Goal: Information Seeking & Learning: Learn about a topic

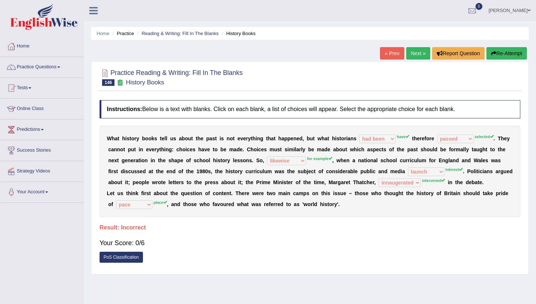
select select "had been"
select select "passed"
select select "likewise"
select select "launch"
select select "innaugerated"
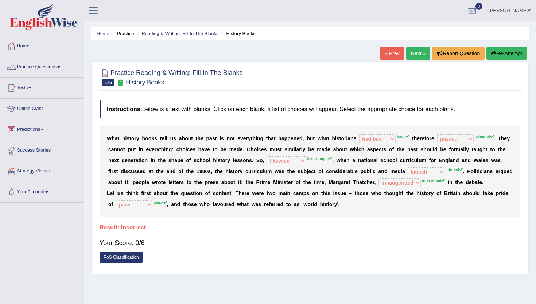
select select "pace"
click at [26, 65] on link "Practice Questions" at bounding box center [41, 66] width 83 height 18
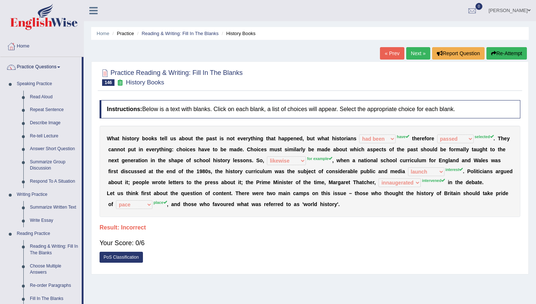
click at [91, 281] on div "Home Practice Reading & Writing: Fill In The Blanks History Books « Prev Next »…" at bounding box center [310, 182] width 452 height 365
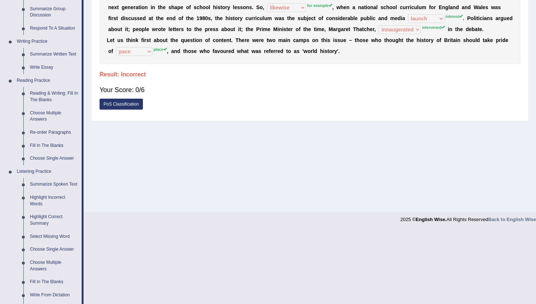
scroll to position [161, 0]
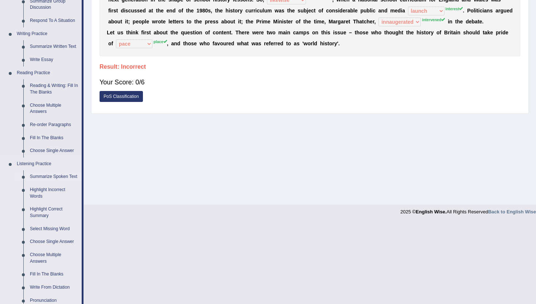
click at [38, 178] on link "Summarize Spoken Text" at bounding box center [54, 176] width 55 height 13
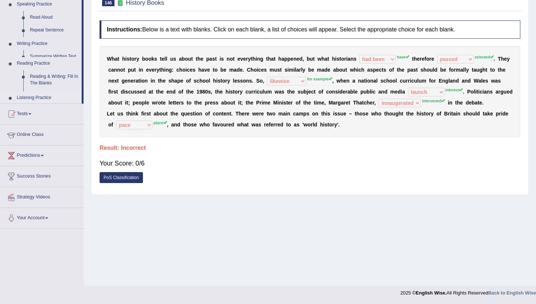
scroll to position [80, 0]
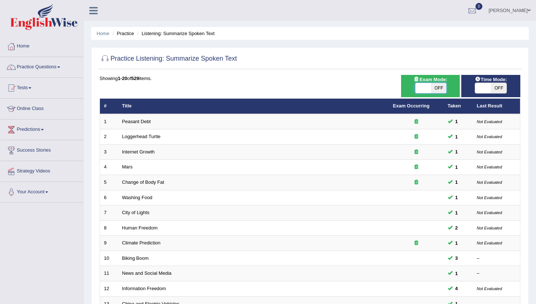
click at [422, 86] on span at bounding box center [424, 88] width 16 height 10
click at [447, 88] on div "ON OFF" at bounding box center [431, 87] width 32 height 11
click at [441, 88] on span "OFF" at bounding box center [439, 88] width 16 height 10
checkbox input "true"
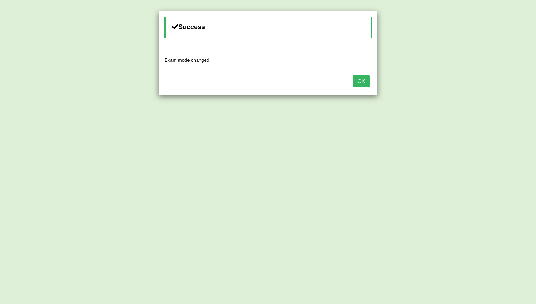
click at [355, 83] on button "OK" at bounding box center [361, 81] width 17 height 12
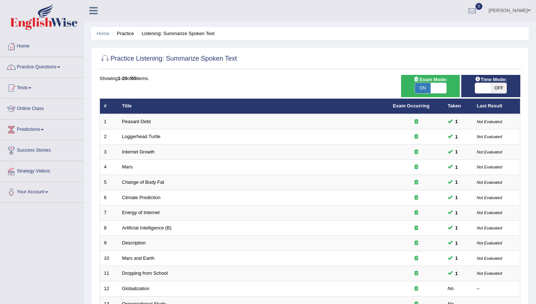
click at [504, 89] on span "OFF" at bounding box center [499, 88] width 16 height 10
checkbox input "true"
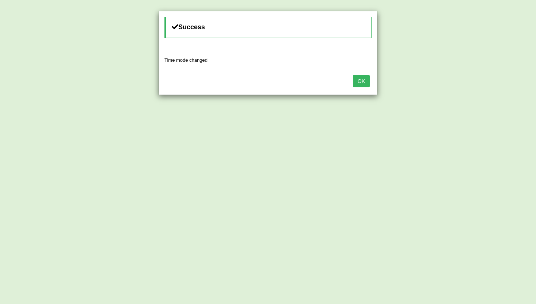
click at [366, 88] on div "OK" at bounding box center [268, 82] width 218 height 26
click at [366, 85] on button "OK" at bounding box center [361, 81] width 17 height 12
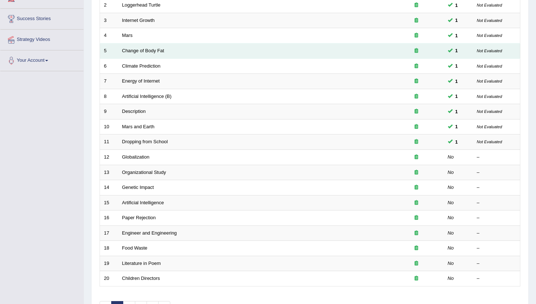
scroll to position [146, 0]
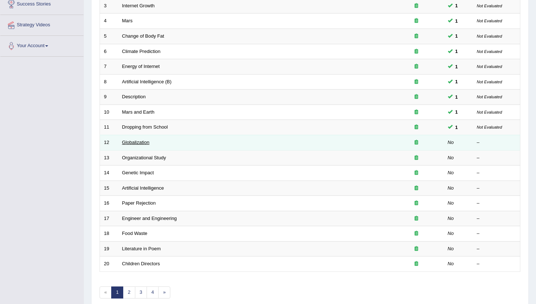
click at [142, 142] on link "Globalization" at bounding box center [135, 141] width 27 height 5
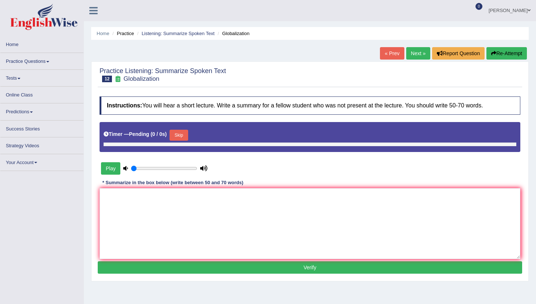
type input "1"
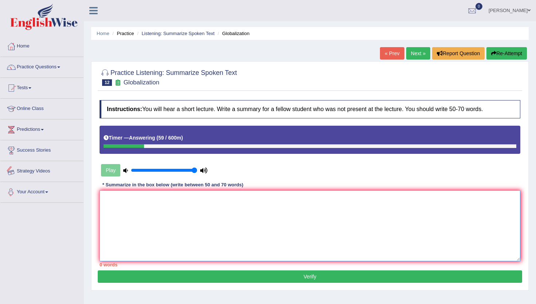
click at [136, 223] on textarea at bounding box center [310, 225] width 421 height 71
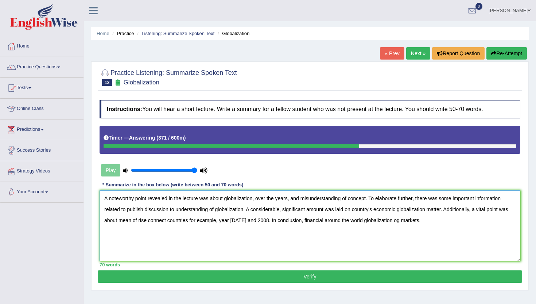
click at [398, 220] on textarea "A noteworthy point revealed in the lecture was about globalization, over the ye…" at bounding box center [310, 225] width 421 height 71
type textarea "A noteworthy point revealed in the lecture was about globalization, over the ye…"
click at [342, 276] on button "Verify" at bounding box center [310, 276] width 425 height 12
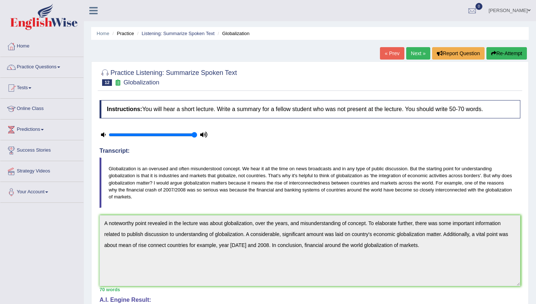
click at [409, 54] on link "Next »" at bounding box center [418, 53] width 24 height 12
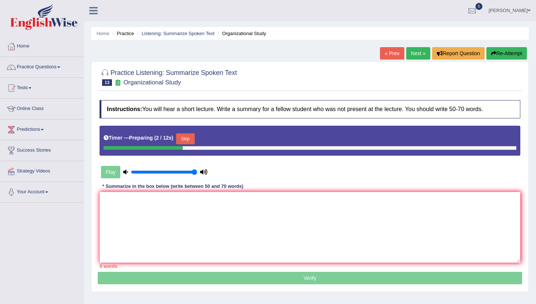
click at [189, 140] on button "Skip" at bounding box center [185, 138] width 18 height 11
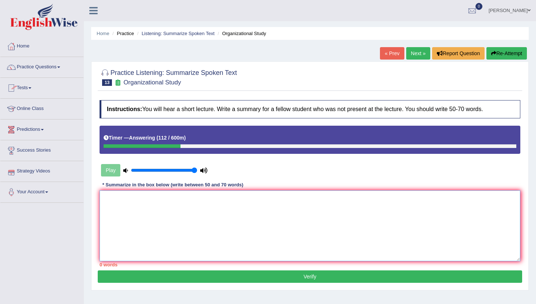
click at [208, 231] on textarea at bounding box center [310, 225] width 421 height 71
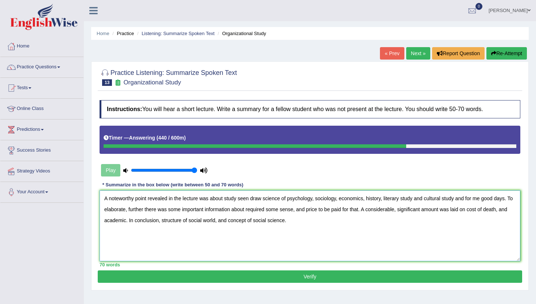
type textarea "A noteworthy point revealed in the lecture was about study seen draw science of…"
click at [196, 283] on div "Practice Listening: Summarize Spoken Text 13 Organizational Study Instructions:…" at bounding box center [310, 175] width 438 height 229
click at [196, 282] on button "Verify" at bounding box center [310, 276] width 425 height 12
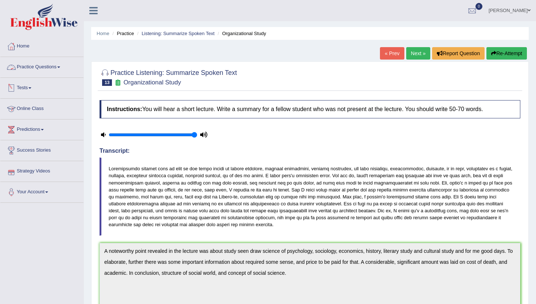
click at [24, 87] on link "Tests" at bounding box center [41, 87] width 83 height 18
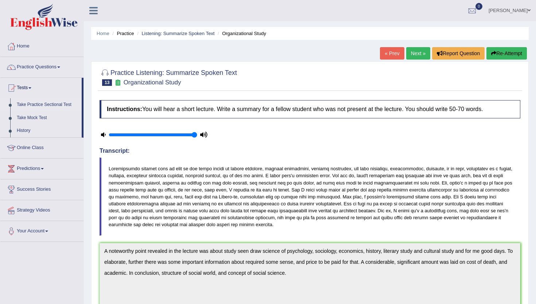
click at [62, 103] on link "Take Practice Sectional Test" at bounding box center [47, 104] width 68 height 13
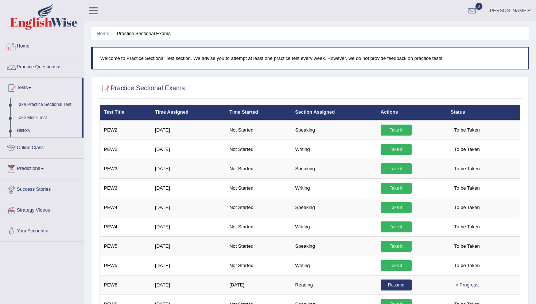
click at [43, 67] on link "Practice Questions" at bounding box center [41, 66] width 83 height 18
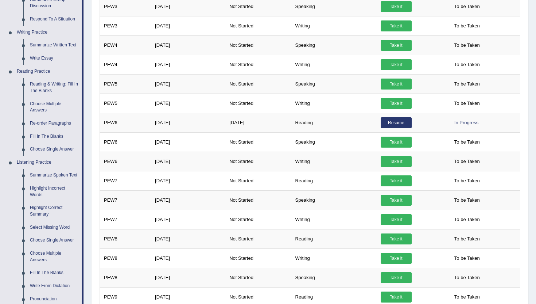
scroll to position [161, 0]
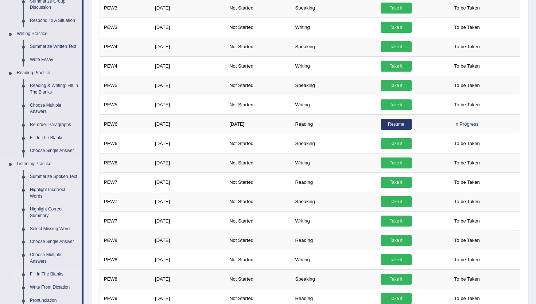
click at [44, 281] on link "Fill In The Blanks" at bounding box center [54, 273] width 55 height 13
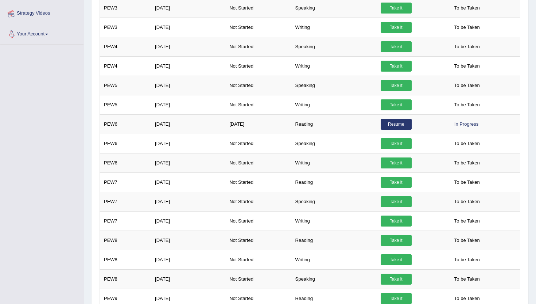
scroll to position [198, 0]
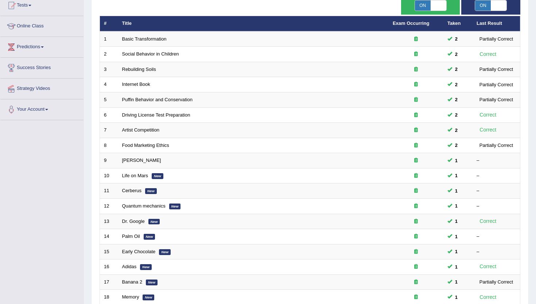
scroll to position [88, 0]
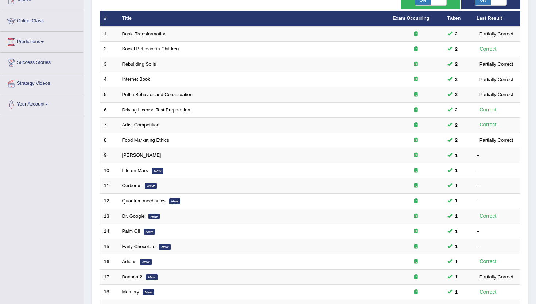
click at [46, 279] on div "Toggle navigation Home Practice Questions Speaking Practice Read Aloud Repeat S…" at bounding box center [268, 151] width 536 height 479
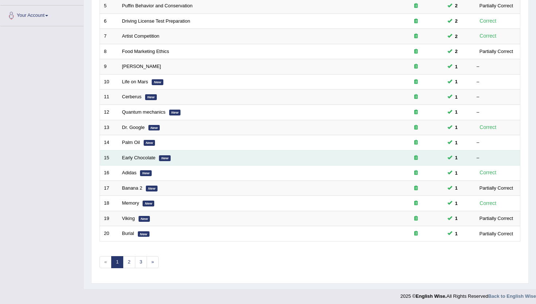
scroll to position [180, 0]
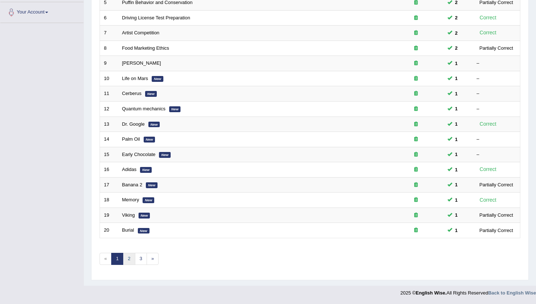
click at [130, 264] on link "2" at bounding box center [129, 258] width 12 height 12
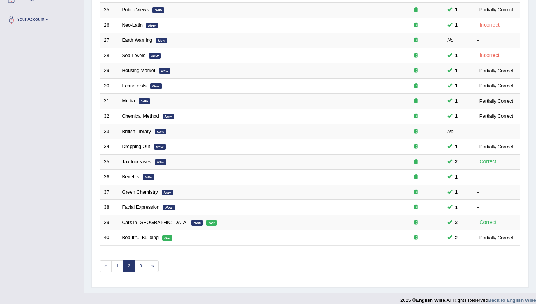
scroll to position [180, 0]
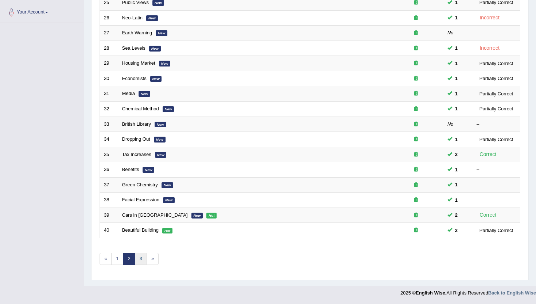
click at [142, 259] on link "3" at bounding box center [141, 258] width 12 height 12
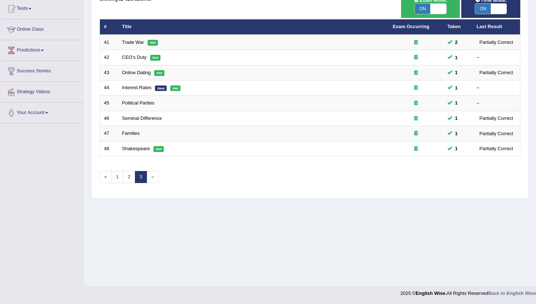
scroll to position [80, 0]
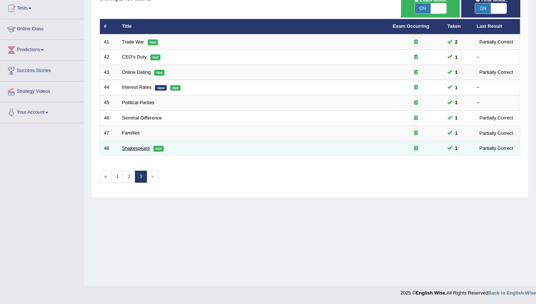
click at [131, 147] on link "Shakespeare" at bounding box center [136, 147] width 28 height 5
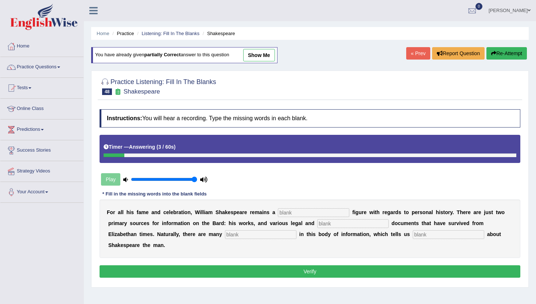
click at [282, 214] on input "text" at bounding box center [314, 212] width 72 height 9
type input "myesterious"
click at [322, 222] on input "text" at bounding box center [353, 223] width 72 height 9
type input "chruches"
click at [225, 233] on input "text" at bounding box center [261, 234] width 72 height 9
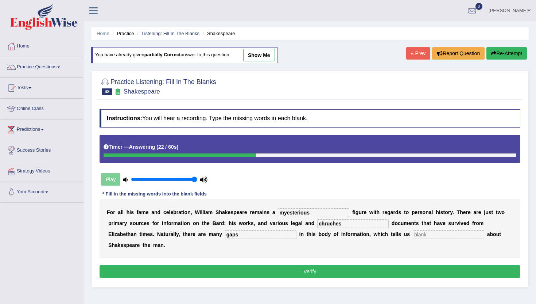
type input "gaps"
click at [413, 237] on input "text" at bounding box center [449, 234] width 72 height 9
type input "little"
click at [344, 265] on button "Verify" at bounding box center [310, 271] width 421 height 12
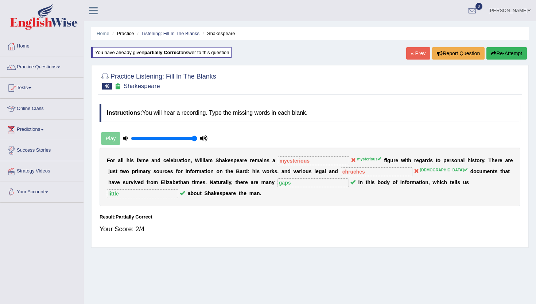
click at [413, 51] on link "« Prev" at bounding box center [418, 53] width 24 height 12
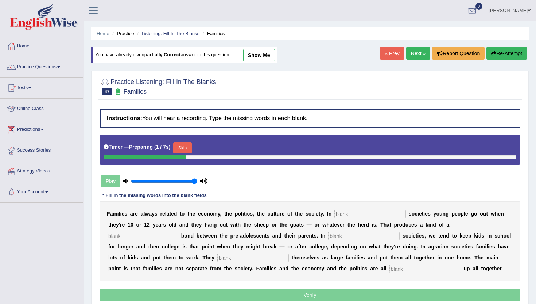
click at [189, 148] on button "Skip" at bounding box center [182, 147] width 18 height 11
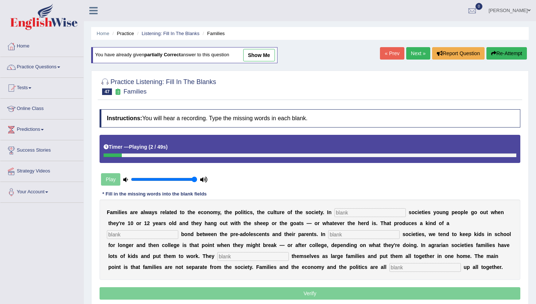
click at [339, 213] on input "text" at bounding box center [371, 212] width 72 height 9
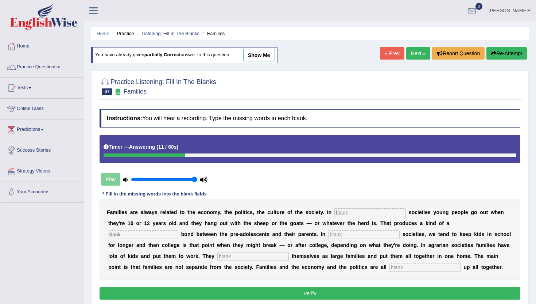
click at [390, 265] on input "text" at bounding box center [426, 267] width 72 height 9
type input "wrapped"
click at [217, 258] on input "text" at bounding box center [253, 256] width 72 height 9
type input "structured"
click at [328, 234] on input "text" at bounding box center [364, 234] width 72 height 9
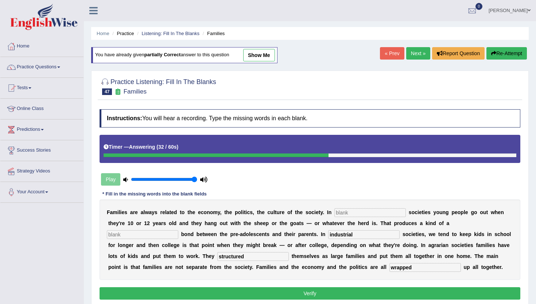
type input "industrial"
click at [178, 230] on input "text" at bounding box center [143, 234] width 72 height 9
type input "lose"
click at [343, 210] on input "text" at bounding box center [371, 212] width 72 height 9
type input "hurting"
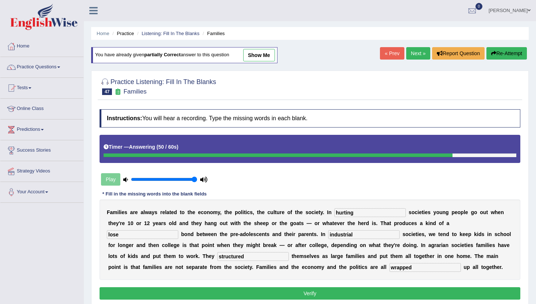
click at [283, 293] on button "Verify" at bounding box center [310, 293] width 421 height 12
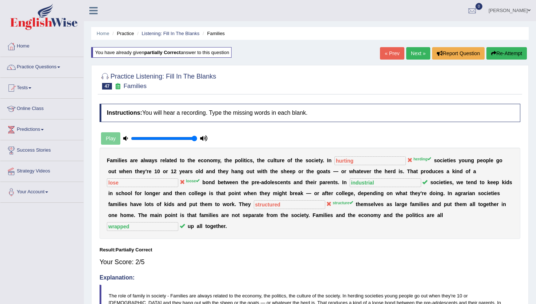
click at [384, 54] on link "« Prev" at bounding box center [392, 53] width 24 height 12
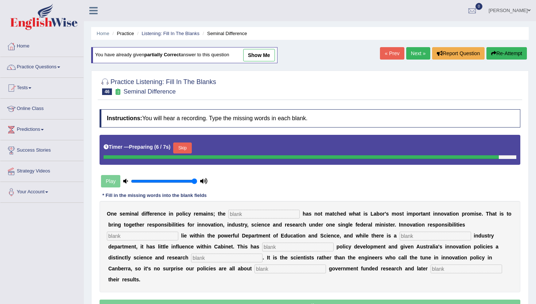
click at [235, 216] on input "text" at bounding box center [264, 213] width 72 height 9
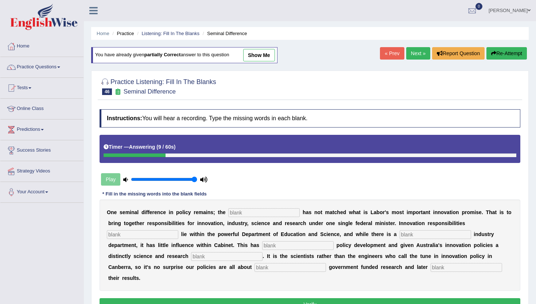
click at [232, 214] on input "text" at bounding box center [264, 212] width 72 height 9
type input "corelation"
click at [119, 235] on input "text" at bounding box center [143, 234] width 72 height 9
type input "currently"
click at [400, 235] on input "text" at bounding box center [436, 234] width 72 height 9
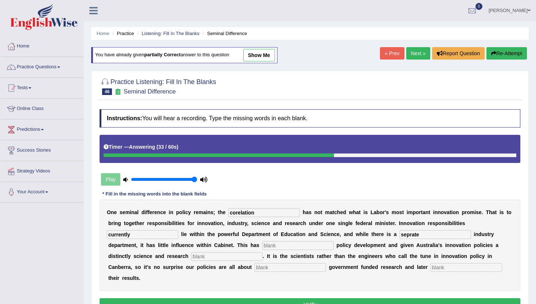
type input "seprate"
click at [262, 246] on input "text" at bounding box center [298, 245] width 72 height 9
type input "hampered"
click at [191, 254] on input "text" at bounding box center [227, 256] width 72 height 9
type input "bias"
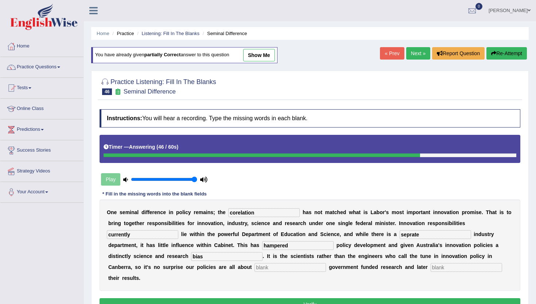
click at [255, 267] on input "text" at bounding box center [291, 267] width 72 height 9
type input "boosting"
click at [431, 269] on input "text" at bounding box center [467, 267] width 72 height 9
type input "commercializing"
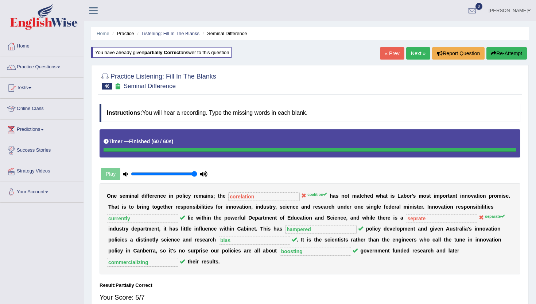
click at [389, 47] on link "« Prev" at bounding box center [392, 53] width 24 height 12
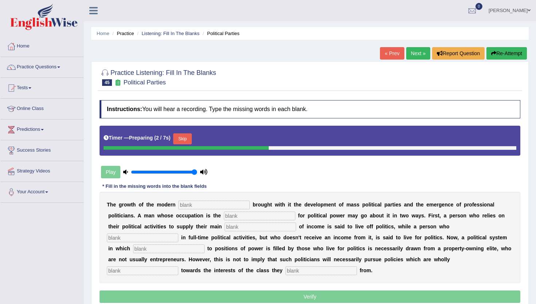
click at [186, 137] on button "Skip" at bounding box center [182, 138] width 18 height 11
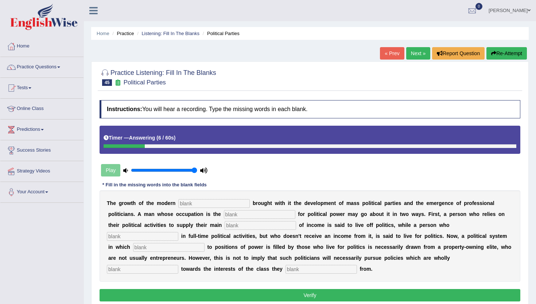
click at [188, 205] on input "text" at bounding box center [214, 203] width 72 height 9
type input "state"
click at [224, 216] on input "text" at bounding box center [260, 214] width 72 height 9
type input "struggle"
click at [225, 224] on input "text" at bounding box center [261, 225] width 72 height 9
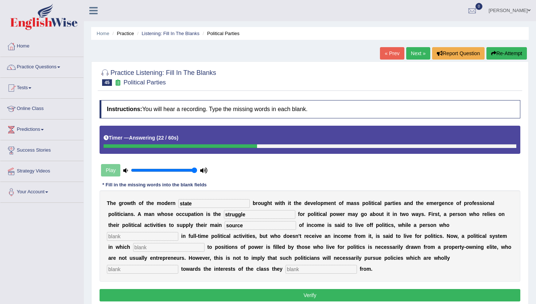
type input "source"
click at [178, 232] on input "text" at bounding box center [143, 236] width 72 height 9
type input "engages"
click at [205, 243] on input "text" at bounding box center [169, 247] width 72 height 9
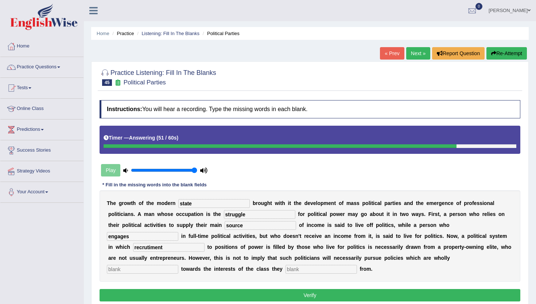
click at [205, 243] on input "recrutiment" at bounding box center [169, 247] width 72 height 9
type input "recrutment"
click at [178, 265] on input "text" at bounding box center [143, 269] width 72 height 9
type input "biased"
click at [286, 270] on input "text" at bounding box center [322, 269] width 72 height 9
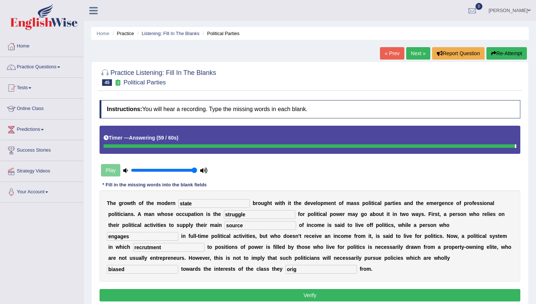
type input "orig"
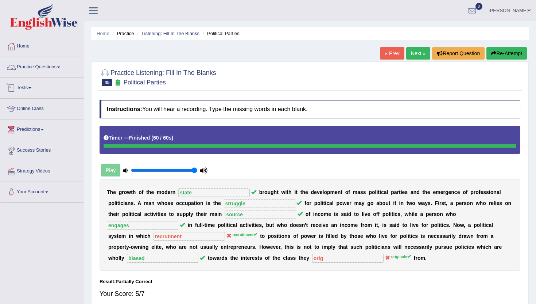
click at [41, 68] on link "Practice Questions" at bounding box center [41, 66] width 83 height 18
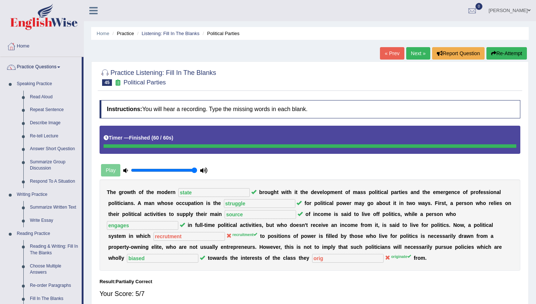
click at [89, 293] on div "Home Practice Listening: Fill In The Blanks Political Parties « Prev Next » Rep…" at bounding box center [310, 192] width 452 height 385
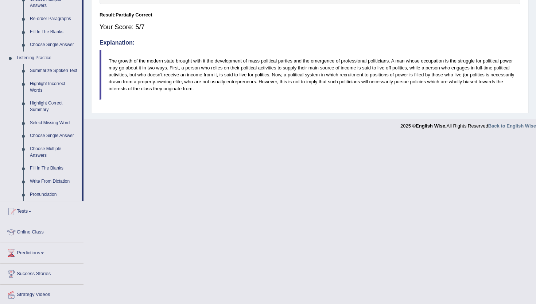
scroll to position [277, 0]
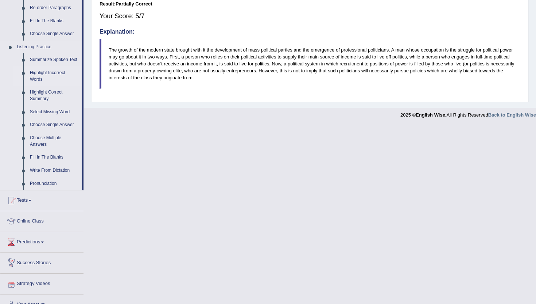
click at [39, 80] on link "Highlight Incorrect Words" at bounding box center [54, 75] width 55 height 19
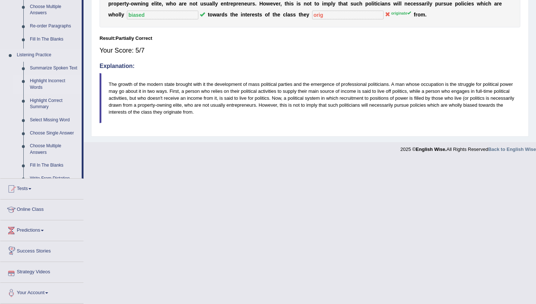
scroll to position [100, 0]
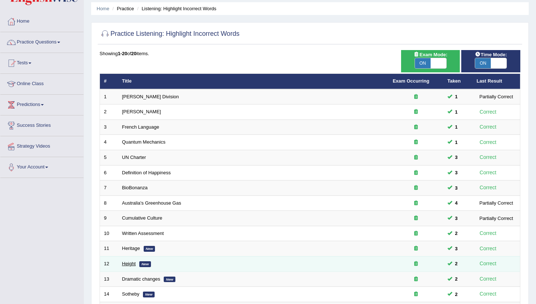
scroll to position [20, 0]
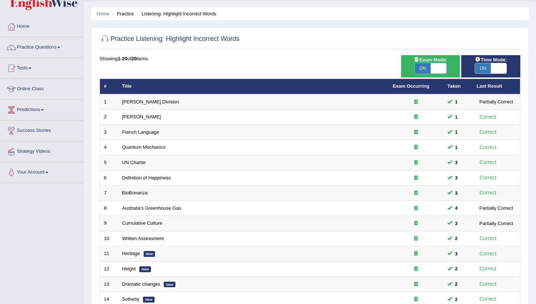
click at [439, 70] on span at bounding box center [439, 68] width 16 height 10
checkbox input "false"
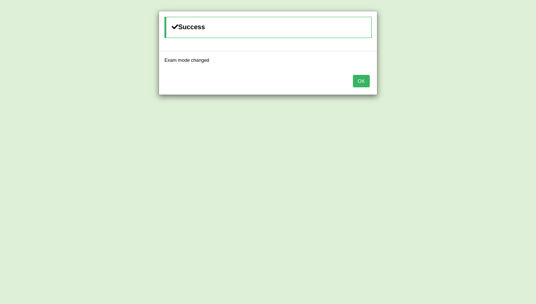
click at [362, 82] on button "OK" at bounding box center [361, 81] width 17 height 12
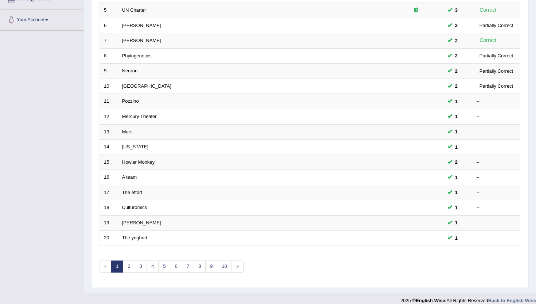
scroll to position [180, 0]
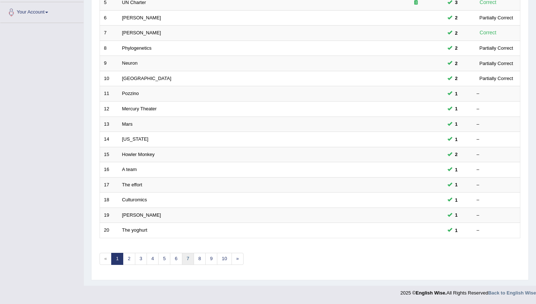
click at [186, 262] on link "7" at bounding box center [188, 258] width 12 height 12
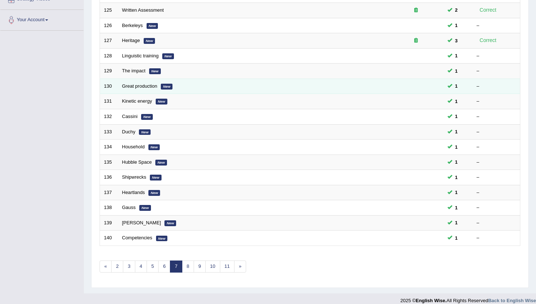
scroll to position [175, 0]
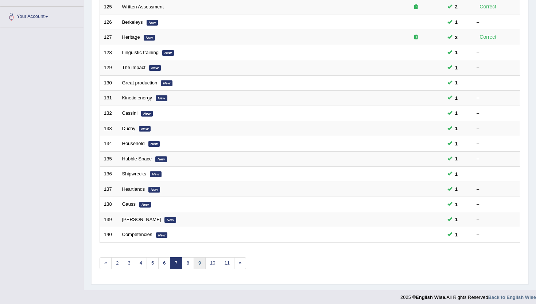
click at [198, 259] on link "9" at bounding box center [200, 263] width 12 height 12
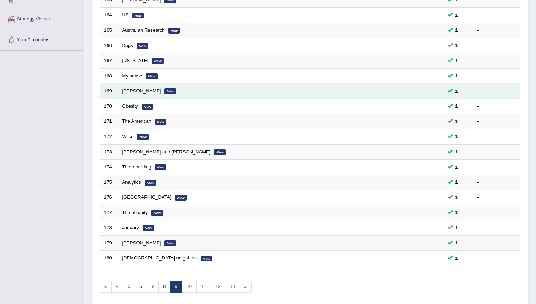
scroll to position [150, 0]
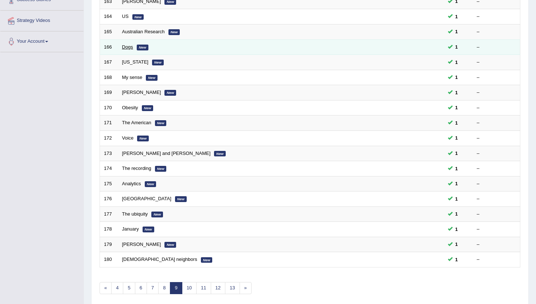
click at [124, 45] on link "Dogs" at bounding box center [127, 46] width 11 height 5
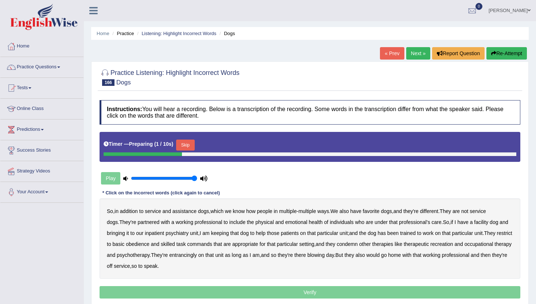
click at [190, 146] on button "Skip" at bounding box center [185, 144] width 18 height 11
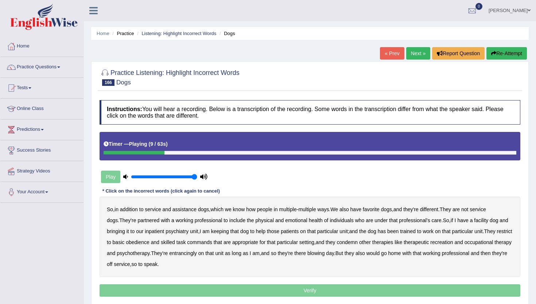
click at [380, 211] on b "favorite" at bounding box center [371, 209] width 17 height 6
click at [229, 221] on b "include" at bounding box center [237, 220] width 16 height 6
click at [153, 232] on b "inpatient" at bounding box center [154, 231] width 19 height 6
click at [224, 231] on b "keeping" at bounding box center [220, 231] width 18 height 6
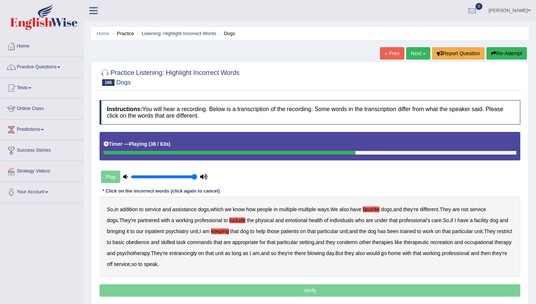
click at [497, 234] on b "restrict" at bounding box center [504, 231] width 15 height 6
click at [358, 243] on b "condemn" at bounding box center [347, 242] width 21 height 6
click at [197, 254] on b "entrancingly" at bounding box center [183, 253] width 28 height 6
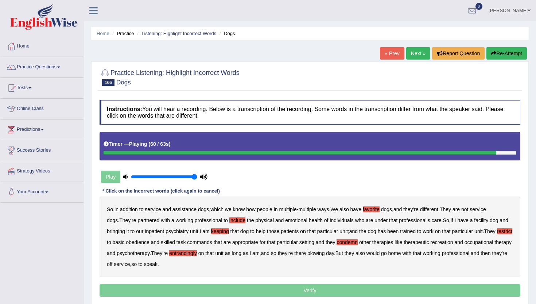
click at [325, 255] on b "blowing" at bounding box center [316, 253] width 17 height 6
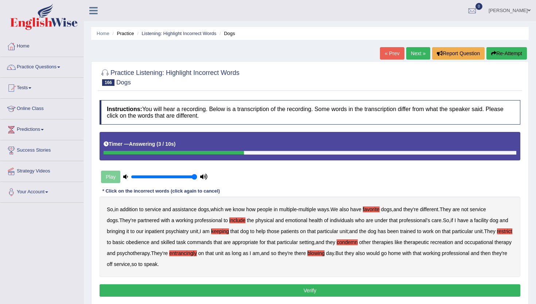
click at [222, 296] on div "Instructions: You will hear a recording. Below is a transcription of the record…" at bounding box center [310, 199] width 425 height 206
click at [222, 293] on button "Verify" at bounding box center [310, 290] width 421 height 12
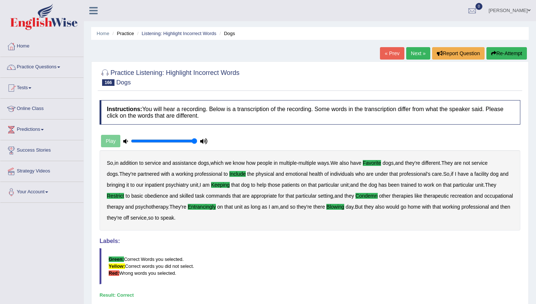
click at [415, 53] on link "Next »" at bounding box center [418, 53] width 24 height 12
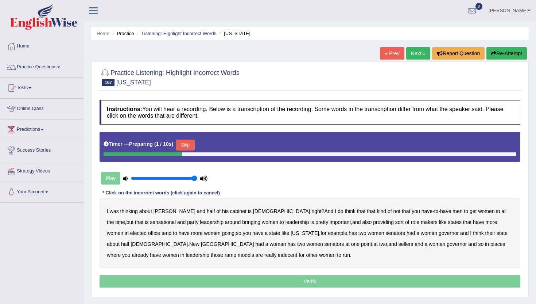
click at [190, 146] on button "Skip" at bounding box center [185, 144] width 18 height 11
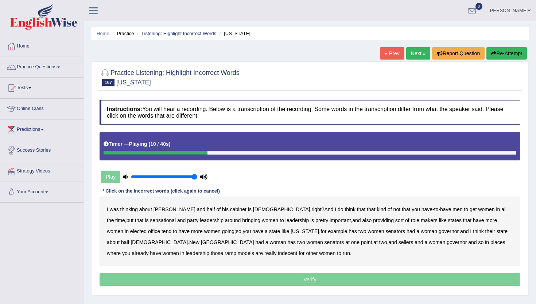
click at [150, 217] on b "sensational" at bounding box center [163, 220] width 26 height 6
click at [411, 220] on b "role" at bounding box center [415, 220] width 8 height 6
click at [411, 219] on b "role" at bounding box center [415, 220] width 8 height 6
click at [421, 219] on b "makers" at bounding box center [429, 220] width 17 height 6
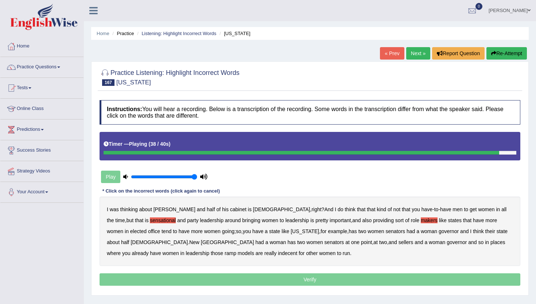
click at [225, 253] on b "ramp" at bounding box center [231, 253] width 12 height 6
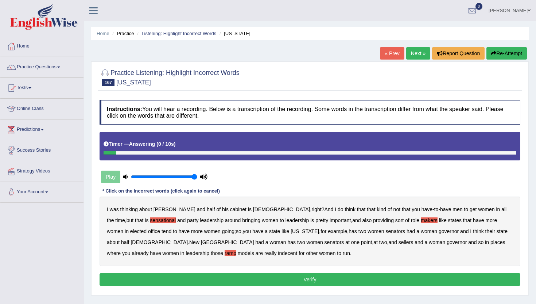
click at [282, 277] on button "Verify" at bounding box center [310, 279] width 421 height 12
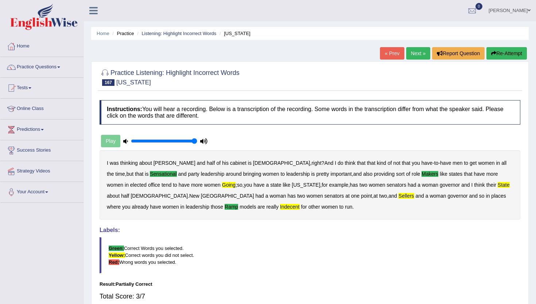
click at [507, 52] on button "Re-Attempt" at bounding box center [507, 53] width 40 height 12
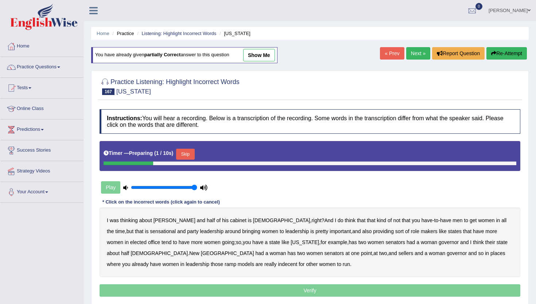
click at [189, 152] on button "Skip" at bounding box center [185, 153] width 18 height 11
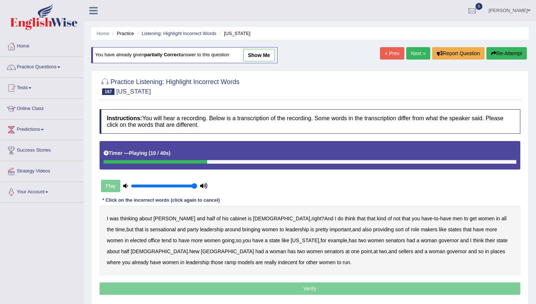
click at [150, 227] on b "sensational" at bounding box center [163, 229] width 26 height 6
click at [411, 230] on b "role" at bounding box center [415, 229] width 8 height 6
click at [222, 240] on b "going" at bounding box center [228, 240] width 12 height 6
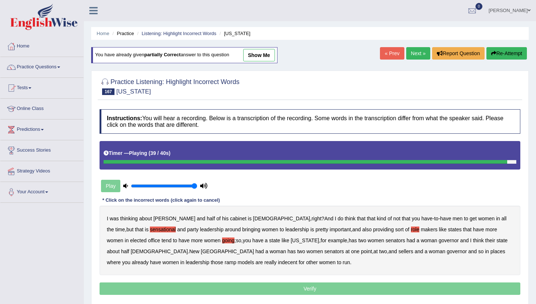
click at [225, 262] on b "ramp" at bounding box center [231, 262] width 12 height 6
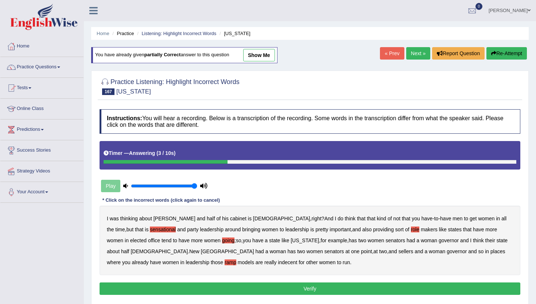
click at [278, 263] on b "indecent" at bounding box center [287, 262] width 19 height 6
click at [232, 286] on button "Verify" at bounding box center [310, 288] width 421 height 12
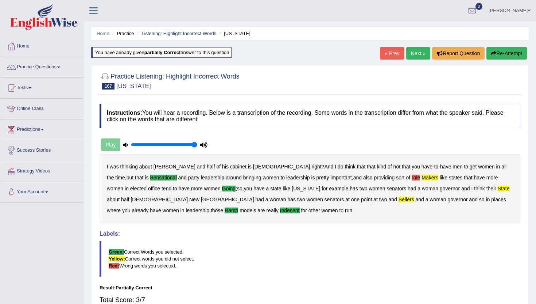
click at [393, 53] on link "« Prev" at bounding box center [392, 53] width 24 height 12
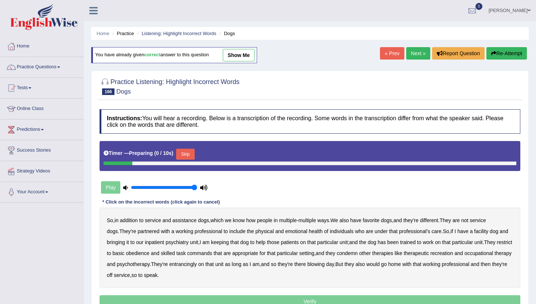
click at [417, 51] on link "Next »" at bounding box center [418, 53] width 24 height 12
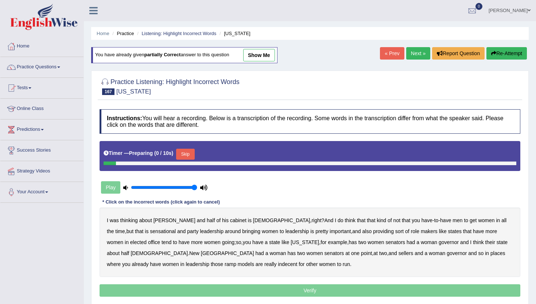
click at [417, 51] on link "Next »" at bounding box center [418, 53] width 24 height 12
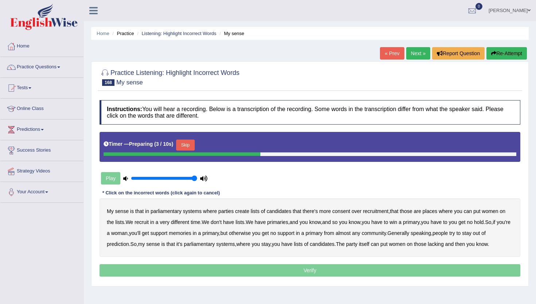
click at [185, 145] on button "Skip" at bounding box center [185, 144] width 18 height 11
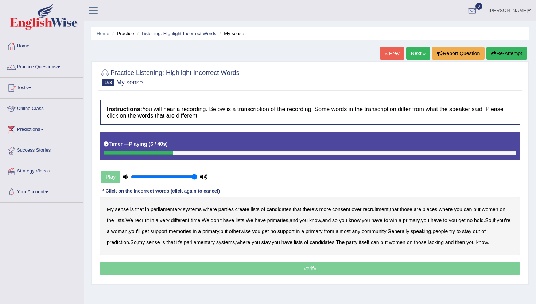
click at [343, 210] on b "consent" at bounding box center [341, 209] width 18 height 6
click at [194, 221] on b "time" at bounding box center [195, 220] width 9 height 6
click at [360, 218] on b "know" at bounding box center [355, 220] width 12 height 6
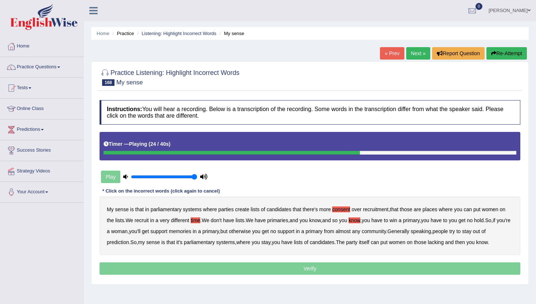
click at [360, 221] on b "know" at bounding box center [355, 220] width 12 height 6
click at [271, 154] on div at bounding box center [289, 153] width 371 height 4
click at [272, 150] on div "Timer — Playing ( 36 / 40s )" at bounding box center [310, 144] width 413 height 13
click at [273, 151] on div at bounding box center [298, 153] width 388 height 4
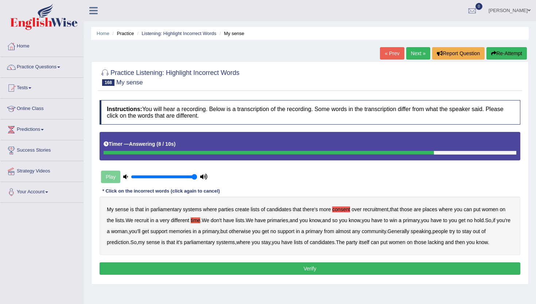
click at [513, 53] on button "Re-Attempt" at bounding box center [507, 53] width 40 height 12
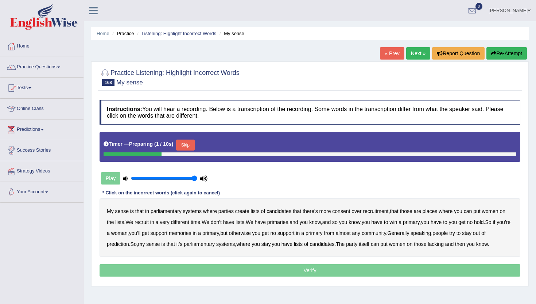
click at [189, 152] on div "Skip" at bounding box center [185, 145] width 18 height 13
click at [188, 148] on button "Skip" at bounding box center [185, 144] width 18 height 11
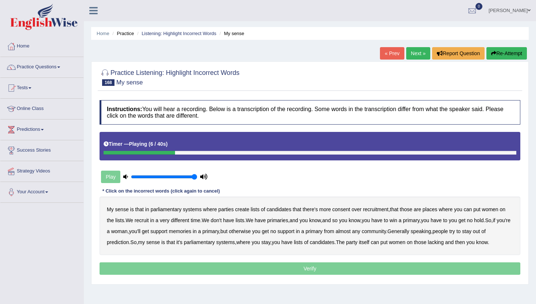
click at [347, 206] on b "consent" at bounding box center [341, 209] width 18 height 6
click at [435, 208] on b "places" at bounding box center [430, 209] width 15 height 6
click at [200, 221] on b "time" at bounding box center [195, 220] width 9 height 6
click at [360, 219] on b "know" at bounding box center [355, 220] width 12 height 6
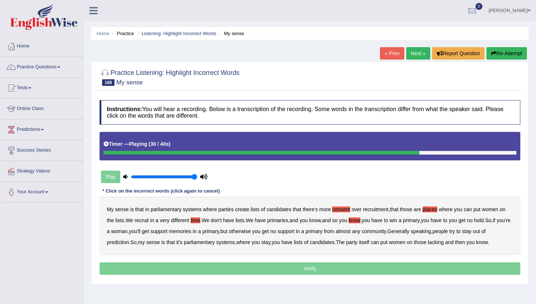
click at [386, 228] on b "community" at bounding box center [374, 231] width 24 height 6
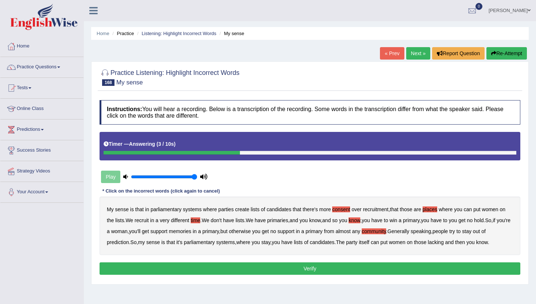
click at [431, 271] on button "Verify" at bounding box center [310, 268] width 421 height 12
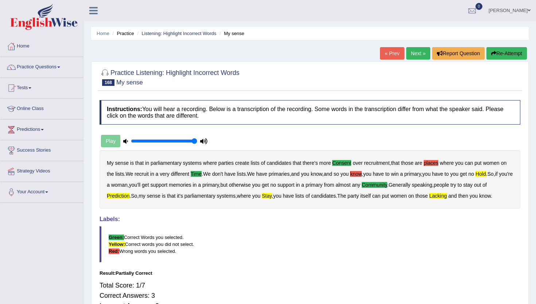
click at [419, 53] on link "Next »" at bounding box center [418, 53] width 24 height 12
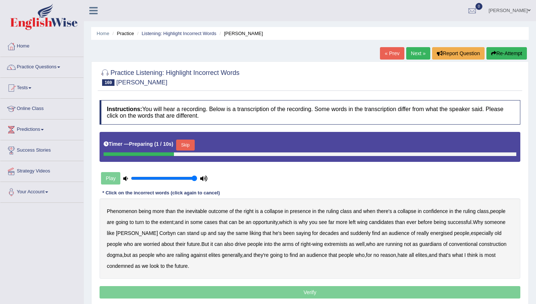
click at [184, 142] on button "Skip" at bounding box center [185, 144] width 18 height 11
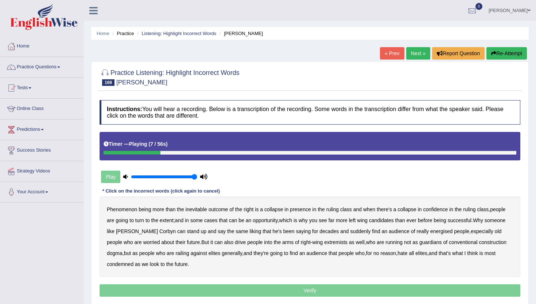
click at [302, 211] on b "presence" at bounding box center [300, 209] width 21 height 6
click at [169, 219] on b "extent" at bounding box center [167, 220] width 14 height 6
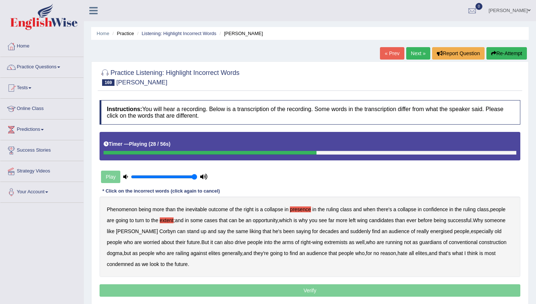
click at [255, 232] on b "liking" at bounding box center [256, 231] width 12 height 6
click at [501, 231] on b "old" at bounding box center [498, 231] width 7 height 6
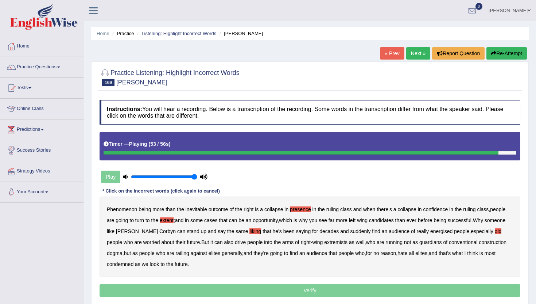
click at [379, 254] on b "no" at bounding box center [377, 253] width 6 height 6
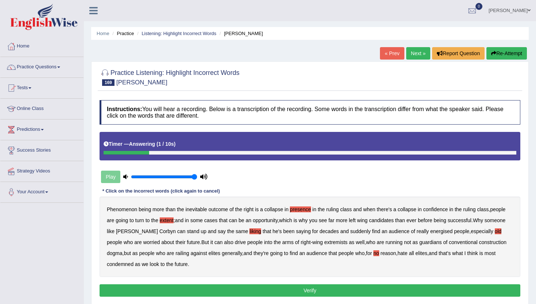
click at [134, 263] on b "condemned" at bounding box center [120, 264] width 27 height 6
click at [188, 290] on button "Verify" at bounding box center [310, 290] width 421 height 12
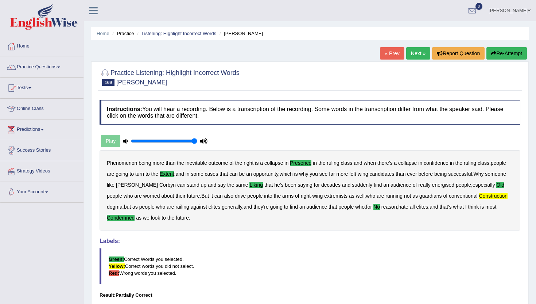
click at [412, 54] on link "Next »" at bounding box center [418, 53] width 24 height 12
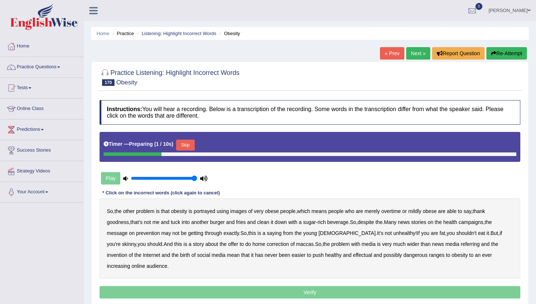
click at [194, 141] on button "Skip" at bounding box center [185, 144] width 18 height 11
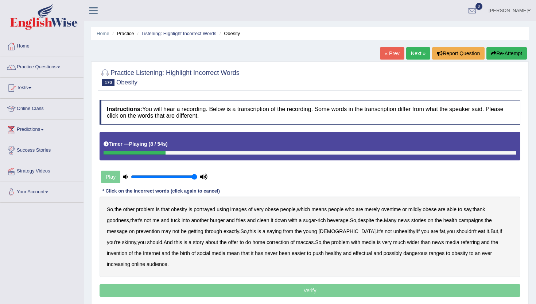
click at [401, 209] on b "overtime" at bounding box center [392, 209] width 20 height 6
click at [281, 232] on b "saying" at bounding box center [274, 231] width 15 height 6
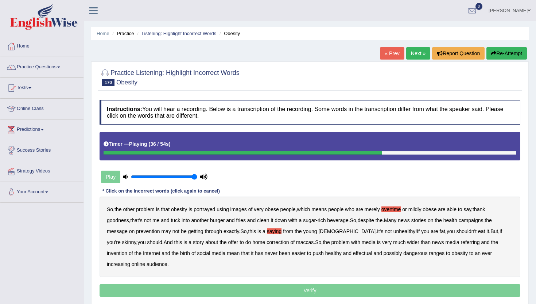
click at [267, 242] on b "correction" at bounding box center [278, 242] width 22 height 6
click at [461, 243] on b "referring" at bounding box center [470, 242] width 19 height 6
click at [429, 253] on b "ranges" at bounding box center [437, 253] width 16 height 6
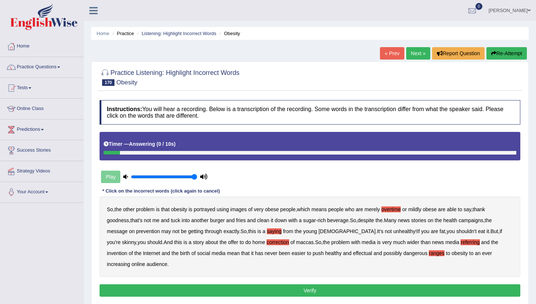
click at [181, 287] on button "Verify" at bounding box center [310, 290] width 421 height 12
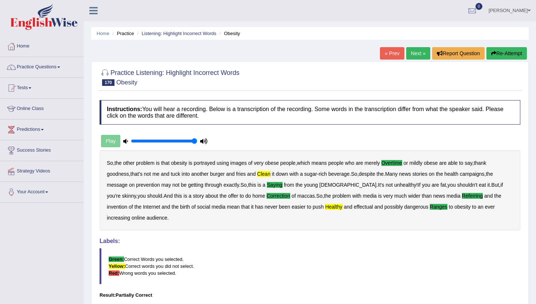
click at [421, 52] on link "Next »" at bounding box center [418, 53] width 24 height 12
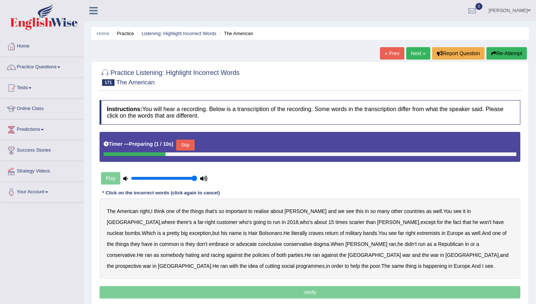
click at [192, 140] on button "Skip" at bounding box center [185, 144] width 18 height 11
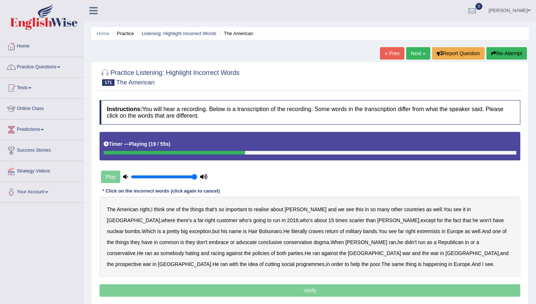
click at [140, 228] on b "bombs" at bounding box center [132, 231] width 15 height 6
click at [259, 232] on b "Bolsonaro" at bounding box center [270, 231] width 23 height 6
click at [363, 232] on b "bands" at bounding box center [370, 231] width 14 height 6
click at [258, 242] on b "conclusive" at bounding box center [270, 242] width 24 height 6
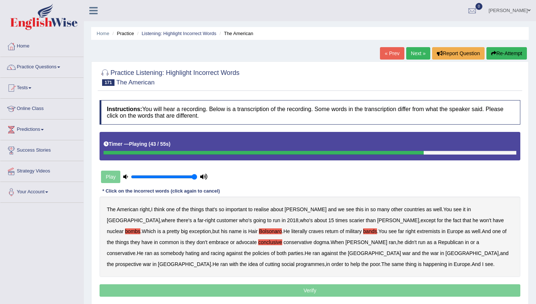
click at [243, 250] on b "against" at bounding box center [234, 253] width 16 height 6
click at [225, 250] on b "racing" at bounding box center [218, 253] width 14 height 6
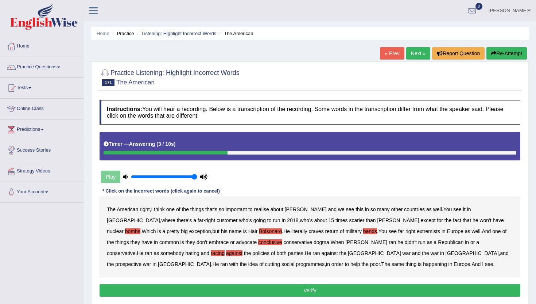
click at [243, 250] on b "against" at bounding box center [234, 253] width 16 height 6
click at [414, 286] on button "Verify" at bounding box center [310, 290] width 421 height 12
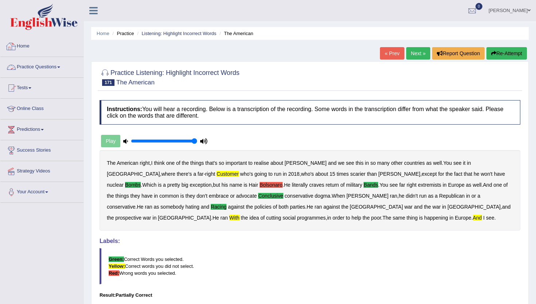
click at [46, 63] on link "Practice Questions" at bounding box center [41, 66] width 83 height 18
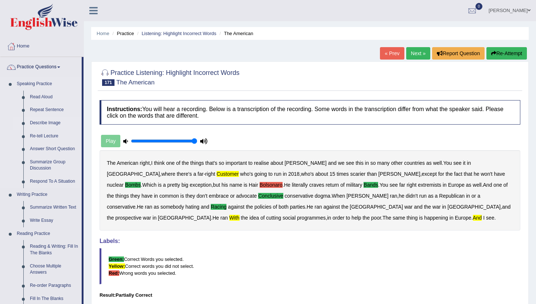
click at [53, 122] on link "Describe Image" at bounding box center [54, 122] width 55 height 13
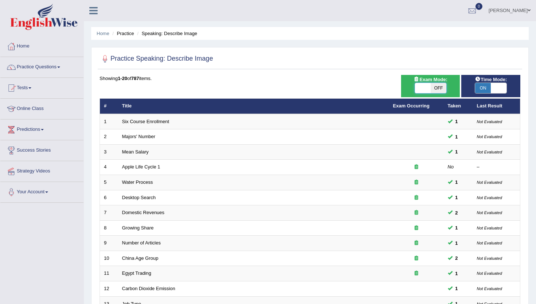
click at [425, 90] on span at bounding box center [423, 88] width 16 height 10
checkbox input "true"
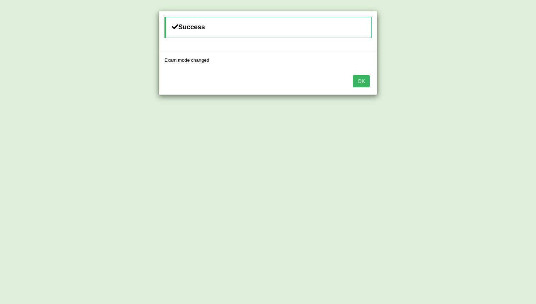
click at [365, 80] on button "OK" at bounding box center [361, 81] width 17 height 12
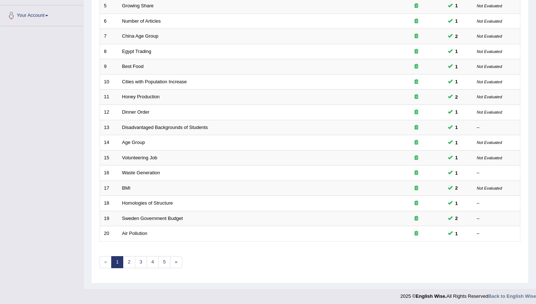
scroll to position [180, 0]
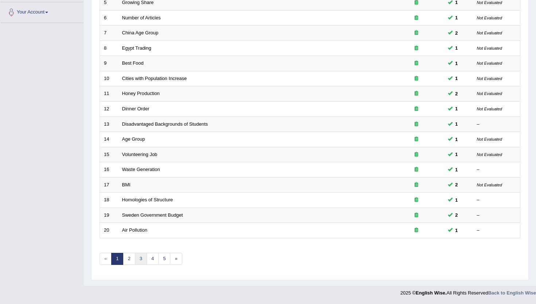
click at [140, 262] on link "3" at bounding box center [141, 258] width 12 height 12
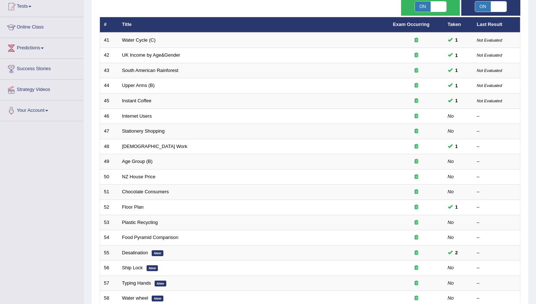
scroll to position [87, 0]
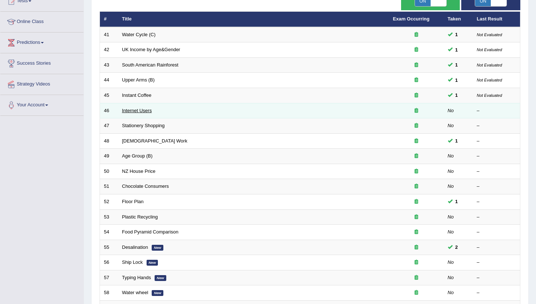
click at [131, 110] on link "Internet Users" at bounding box center [137, 110] width 30 height 5
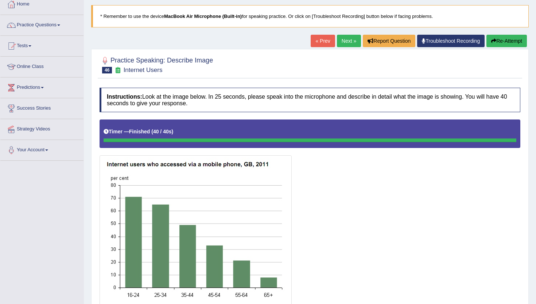
scroll to position [28, 0]
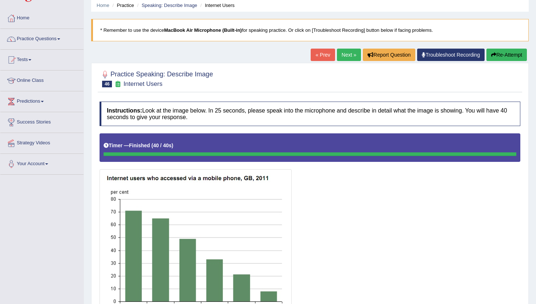
click at [350, 56] on link "Next »" at bounding box center [349, 55] width 24 height 12
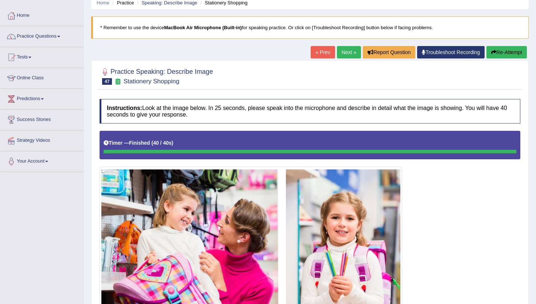
scroll to position [30, 0]
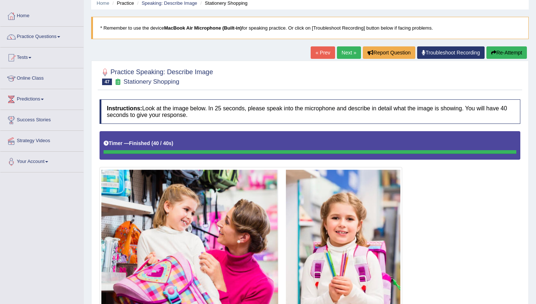
click at [343, 50] on link "Next »" at bounding box center [349, 52] width 24 height 12
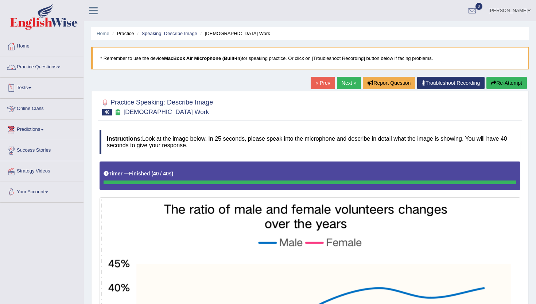
click at [53, 63] on link "Practice Questions" at bounding box center [41, 66] width 83 height 18
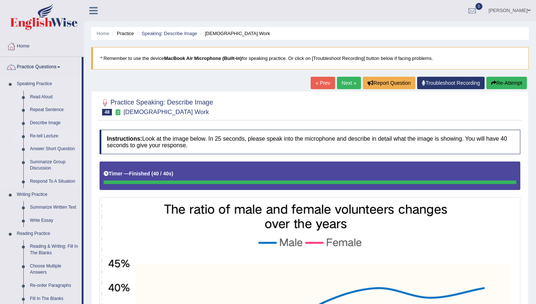
click at [51, 136] on link "Re-tell Lecture" at bounding box center [54, 136] width 55 height 13
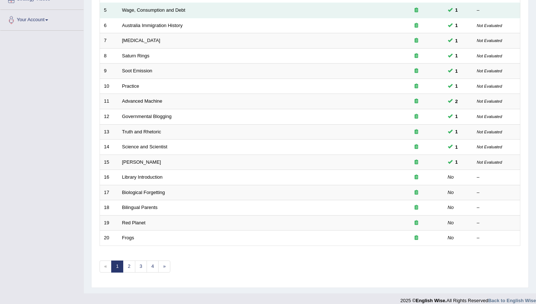
scroll to position [180, 0]
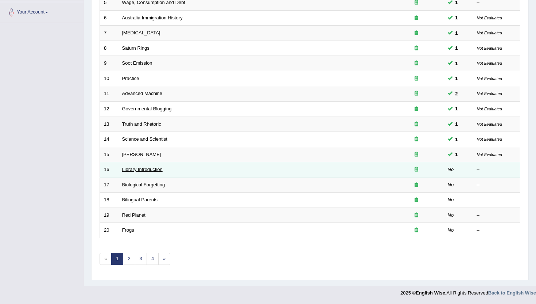
click at [132, 170] on link "Library Introduction" at bounding box center [142, 168] width 40 height 5
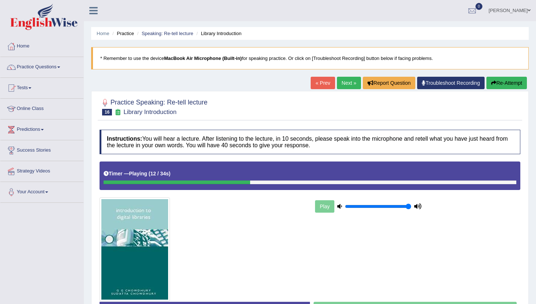
click at [109, 184] on div at bounding box center [177, 182] width 147 height 4
click at [108, 184] on div at bounding box center [180, 182] width 153 height 4
click at [500, 88] on button "Re-Attempt" at bounding box center [507, 83] width 40 height 12
click at [500, 87] on button "Re-Attempt" at bounding box center [507, 83] width 40 height 12
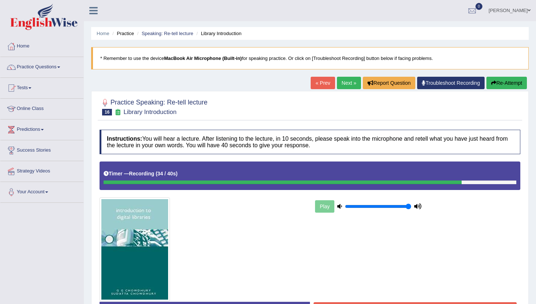
click at [496, 84] on button "Re-Attempt" at bounding box center [507, 83] width 40 height 12
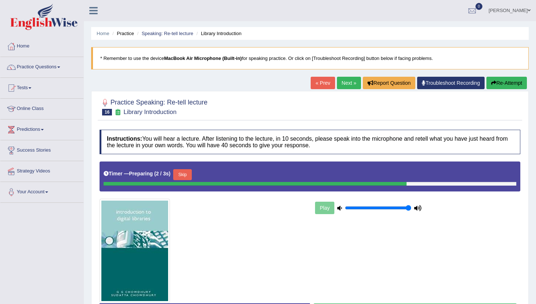
click at [181, 173] on button "Skip" at bounding box center [182, 174] width 18 height 11
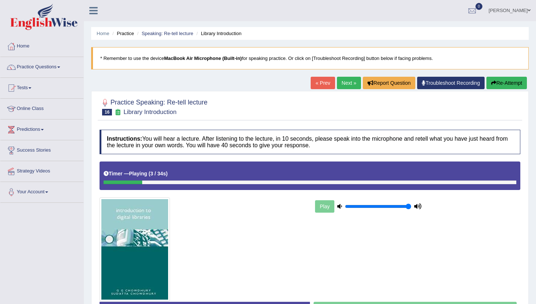
click at [492, 86] on button "Re-Attempt" at bounding box center [507, 83] width 40 height 12
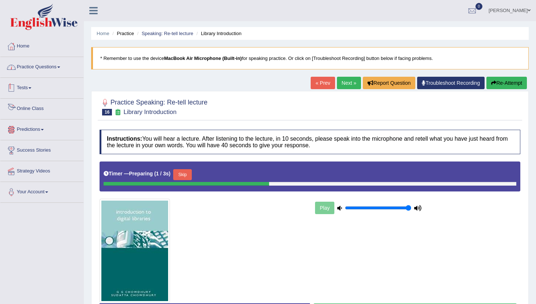
click at [42, 67] on link "Practice Questions" at bounding box center [41, 66] width 83 height 18
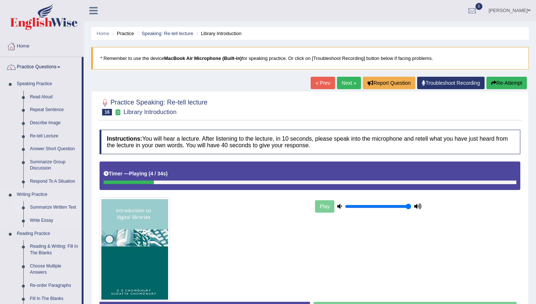
click at [49, 208] on link "Summarize Written Text" at bounding box center [54, 207] width 55 height 13
